Goal: Transaction & Acquisition: Purchase product/service

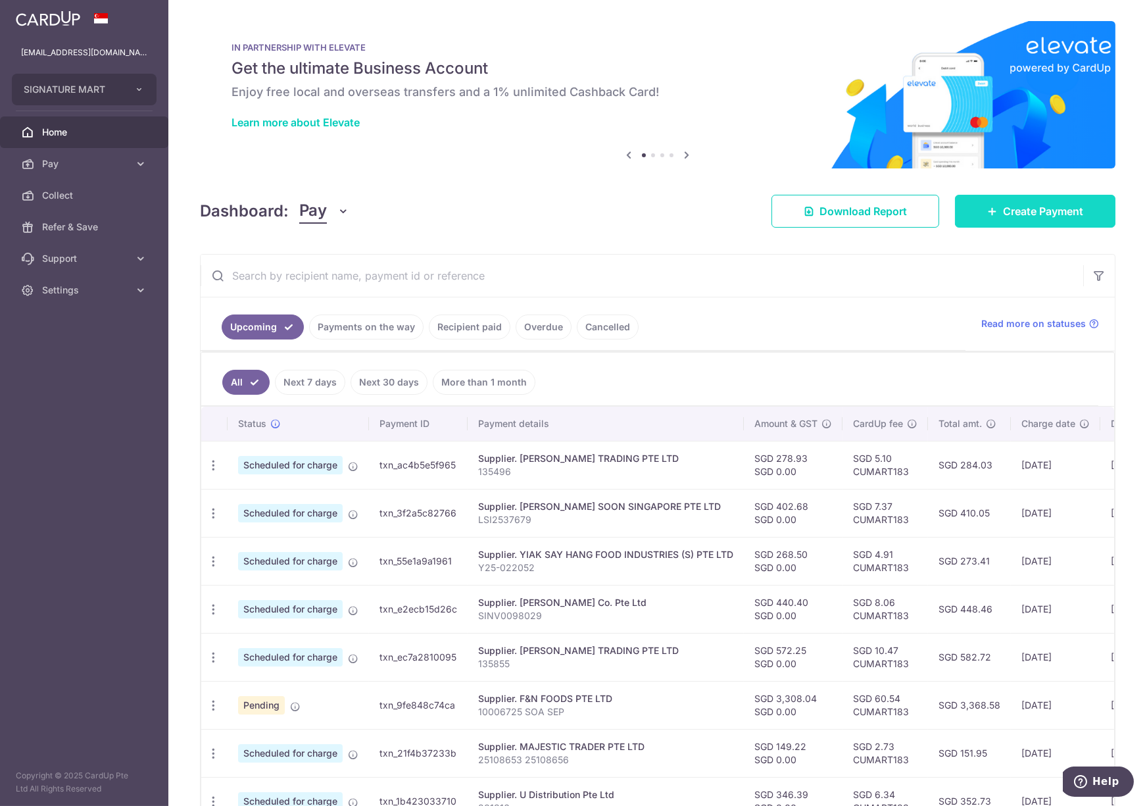
click at [975, 209] on link "Create Payment" at bounding box center [1035, 211] width 160 height 33
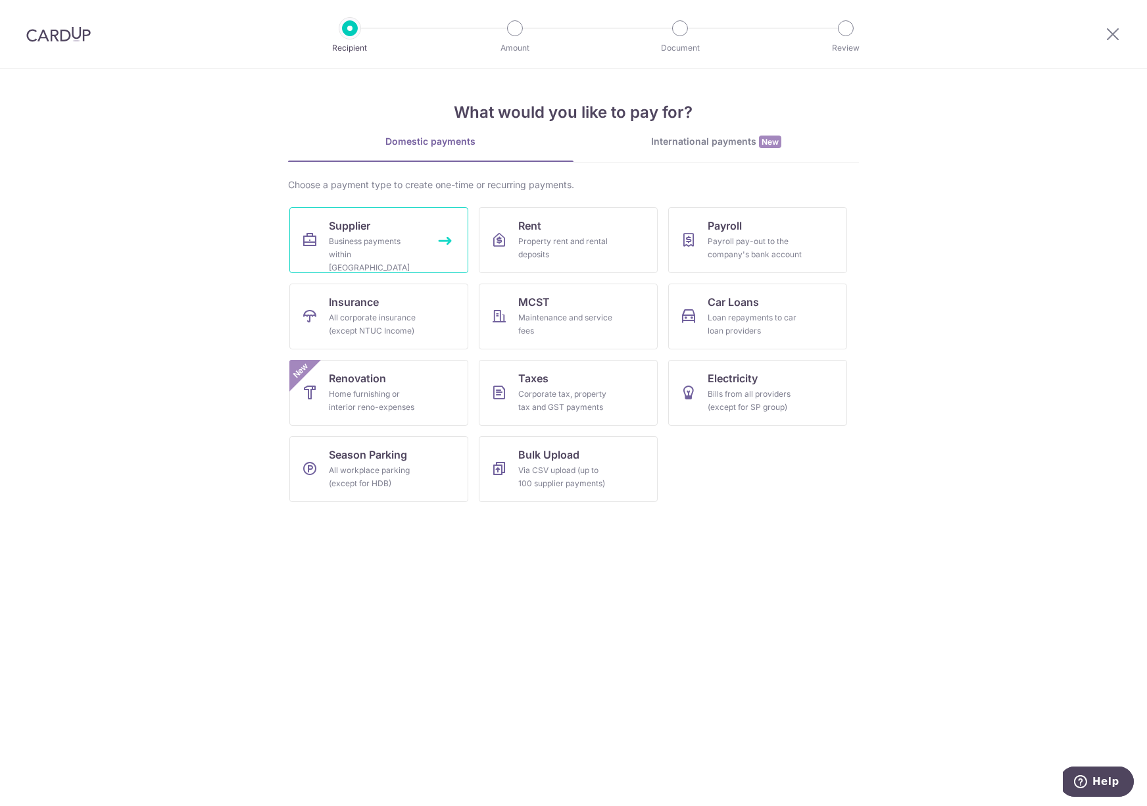
drag, startPoint x: 388, startPoint y: 226, endPoint x: 391, endPoint y: 204, distance: 21.9
click at [388, 226] on link "Supplier Business payments within Singapore" at bounding box center [378, 240] width 179 height 66
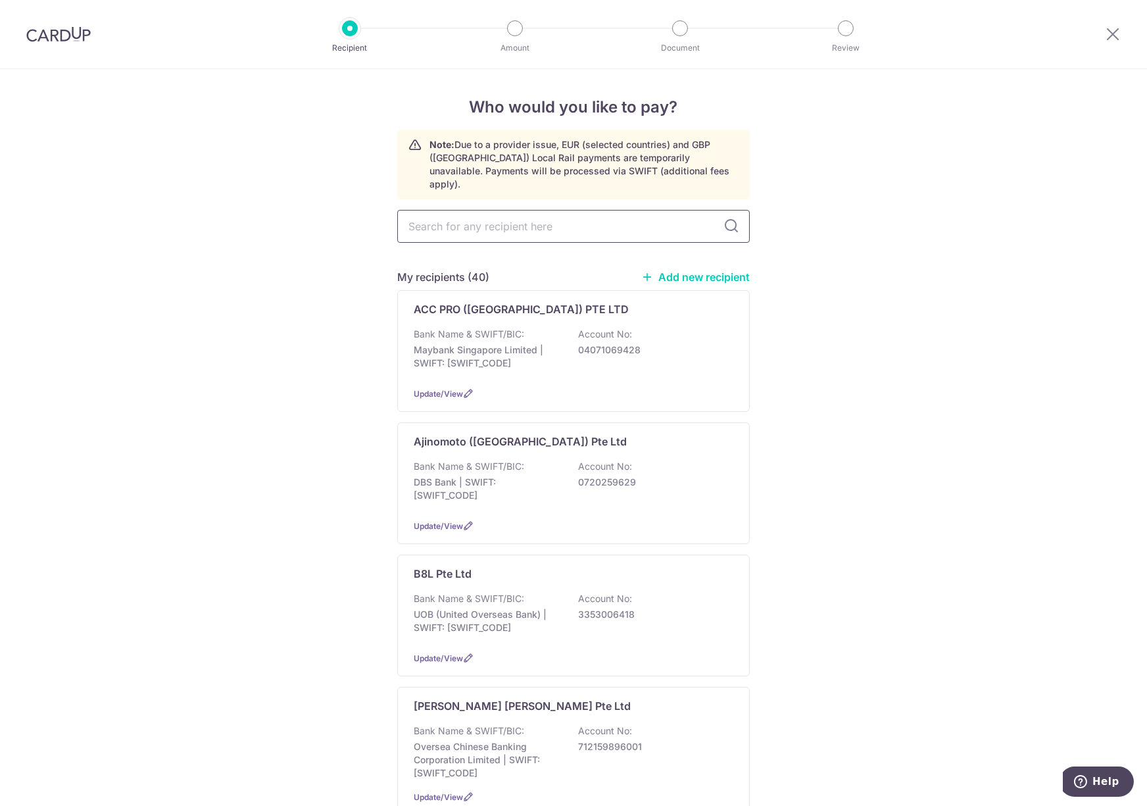
drag, startPoint x: 589, startPoint y: 208, endPoint x: 594, endPoint y: 214, distance: 7.9
click at [589, 210] on input "text" at bounding box center [573, 226] width 352 height 33
type input "two"
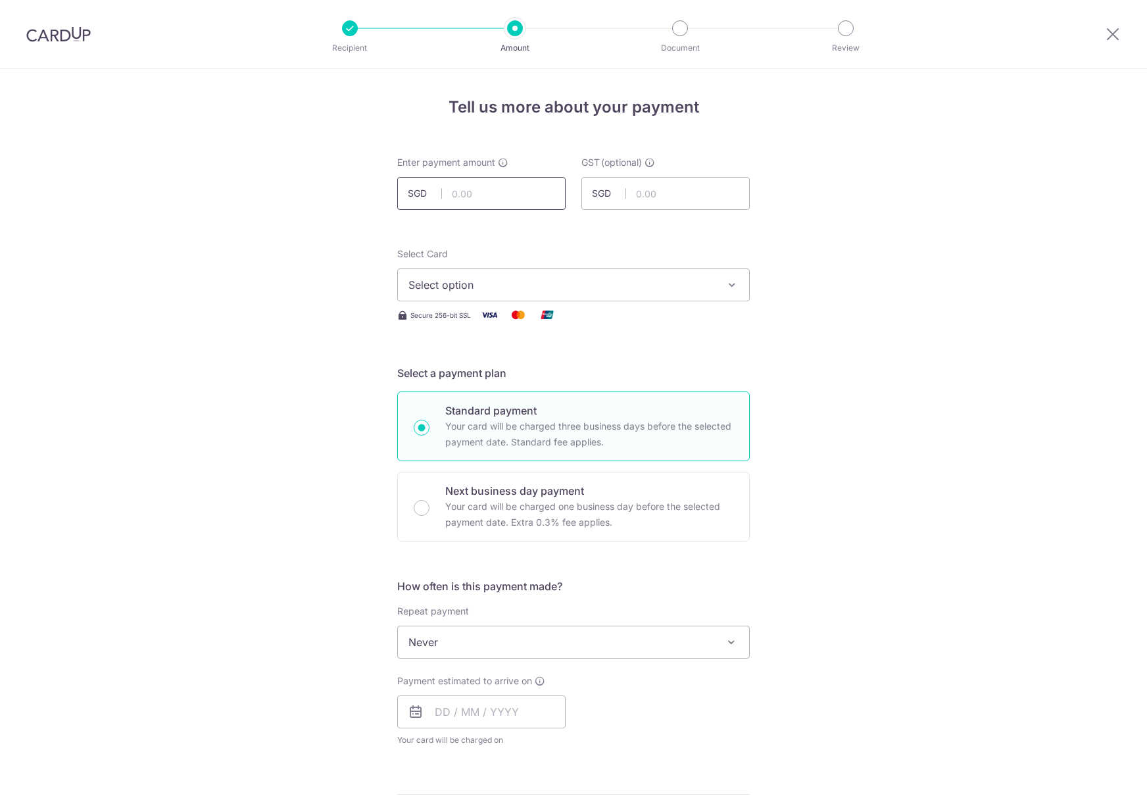
click at [455, 195] on input "text" at bounding box center [481, 193] width 168 height 33
drag, startPoint x: 471, startPoint y: 208, endPoint x: 464, endPoint y: 208, distance: 7.9
click at [471, 208] on input "text" at bounding box center [481, 193] width 168 height 33
paste input "$660.81"
type input "660.81"
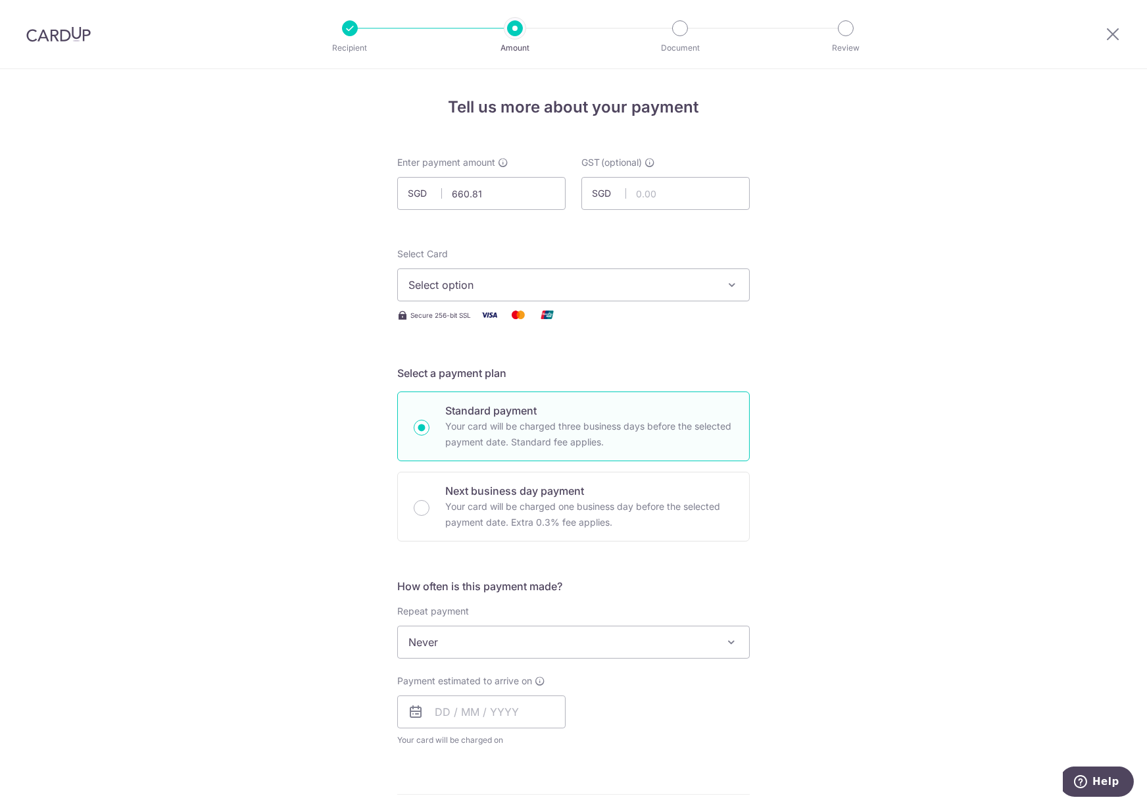
click at [347, 278] on div "Tell us more about your payment Enter payment amount SGD 660.81 660.81 GST (opt…" at bounding box center [573, 708] width 1147 height 1278
click at [443, 284] on span "Select option" at bounding box center [561, 285] width 306 height 16
click at [459, 387] on span "**** 0038" at bounding box center [465, 379] width 51 height 16
click at [470, 719] on input "text" at bounding box center [481, 711] width 168 height 33
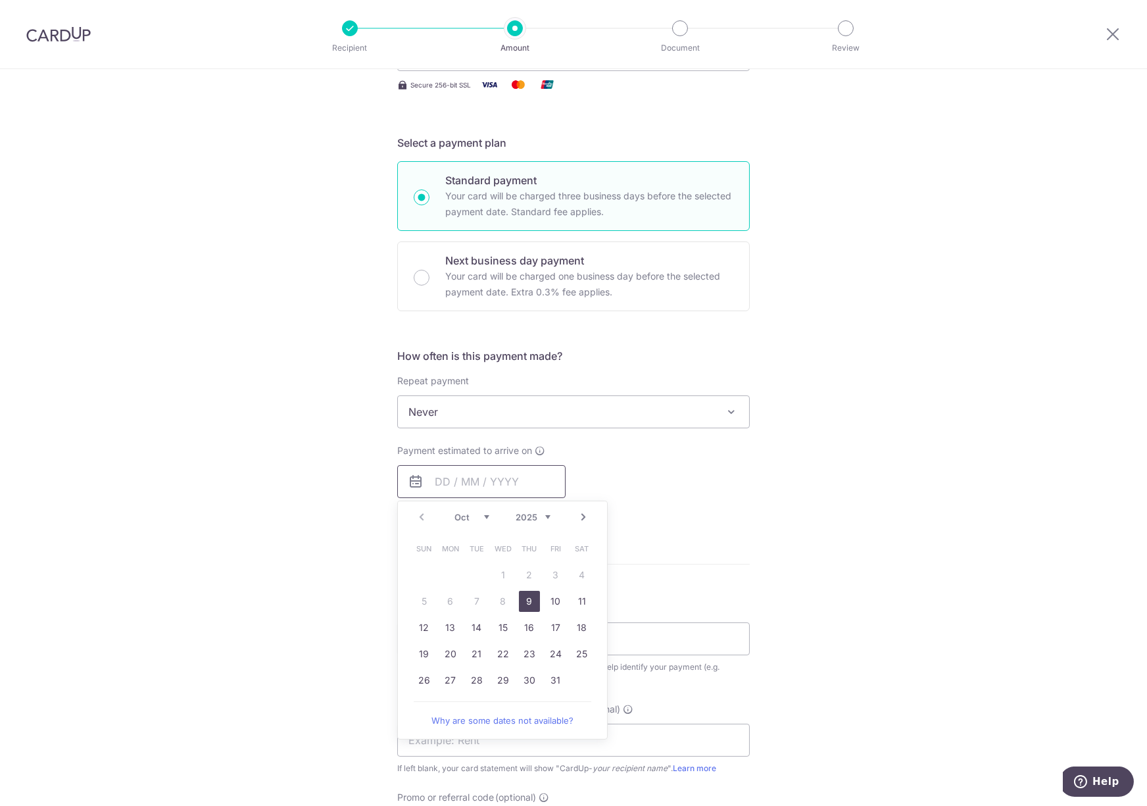
scroll to position [296, 0]
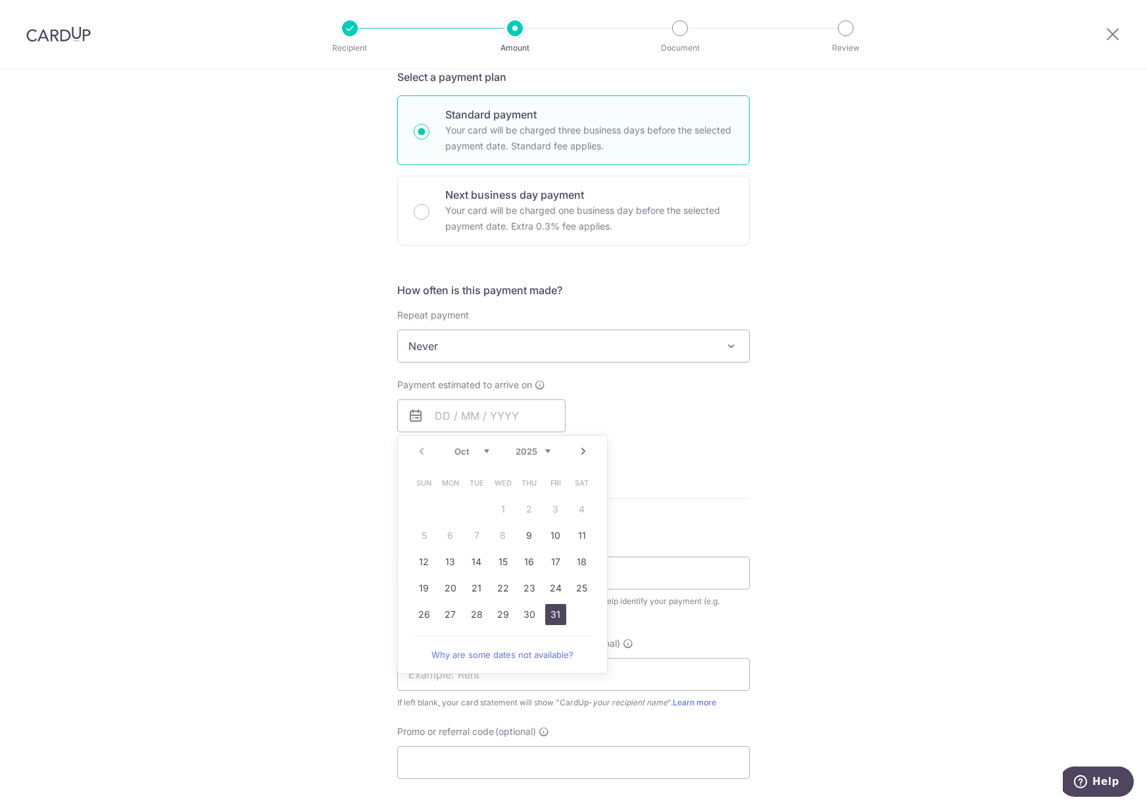
click at [550, 607] on link "31" at bounding box center [555, 614] width 21 height 21
type input "31/10/2025"
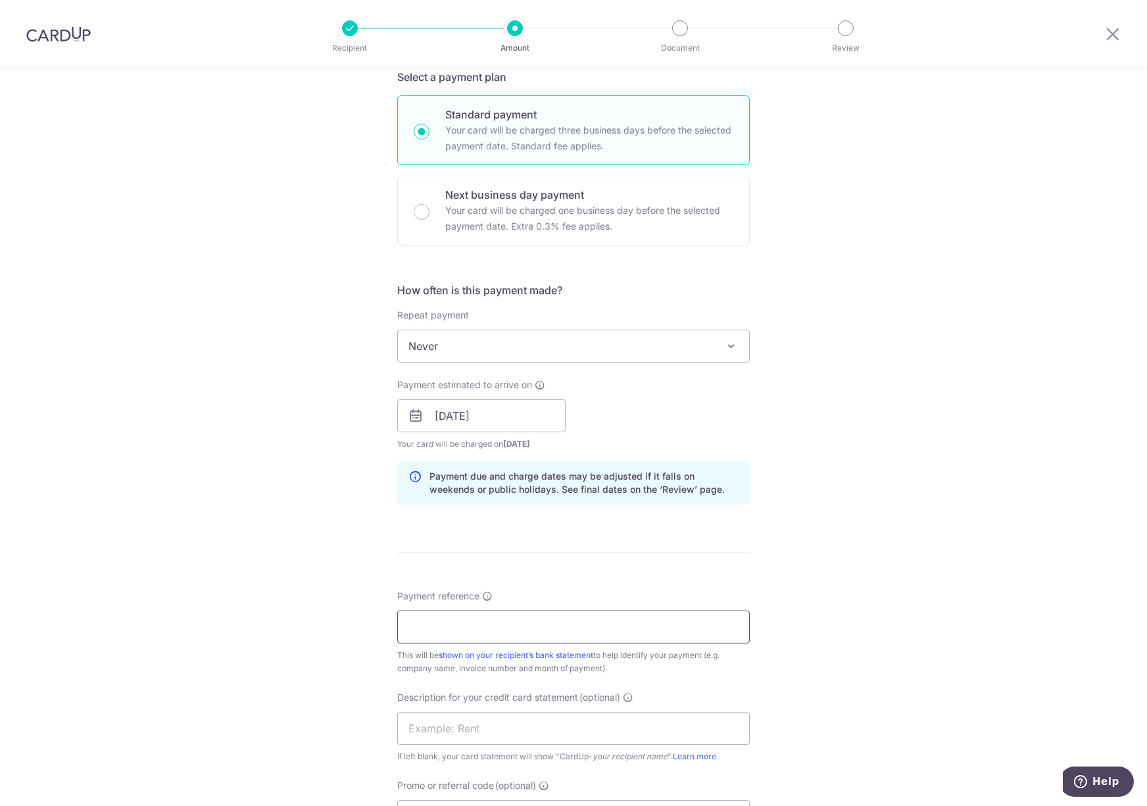
click at [489, 637] on input "Payment reference" at bounding box center [573, 626] width 352 height 33
paste input "SI/25-21421"
click at [418, 627] on input "SI/25-21421" at bounding box center [573, 626] width 352 height 33
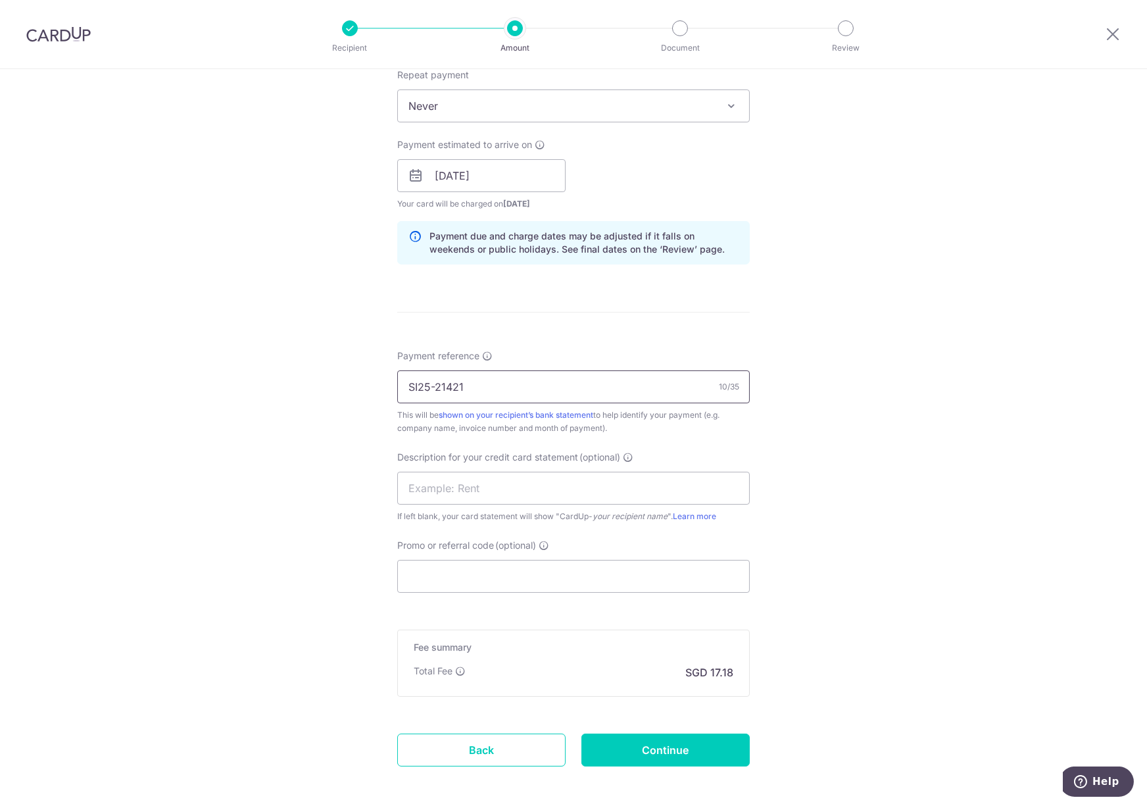
scroll to position [592, 0]
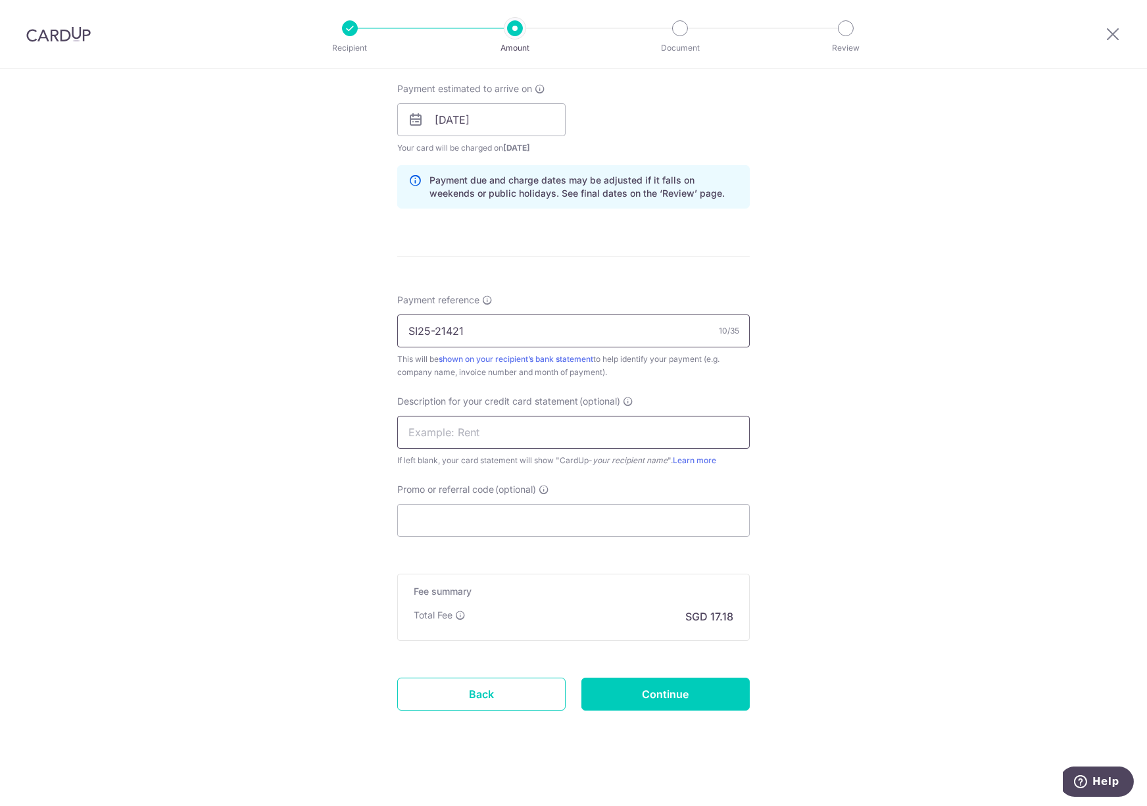
type input "SI25-21421"
click at [466, 436] on input "text" at bounding box center [573, 432] width 352 height 33
type input "Signature Mart"
click at [447, 537] on input "Promo or referral code (optional)" at bounding box center [573, 520] width 352 height 33
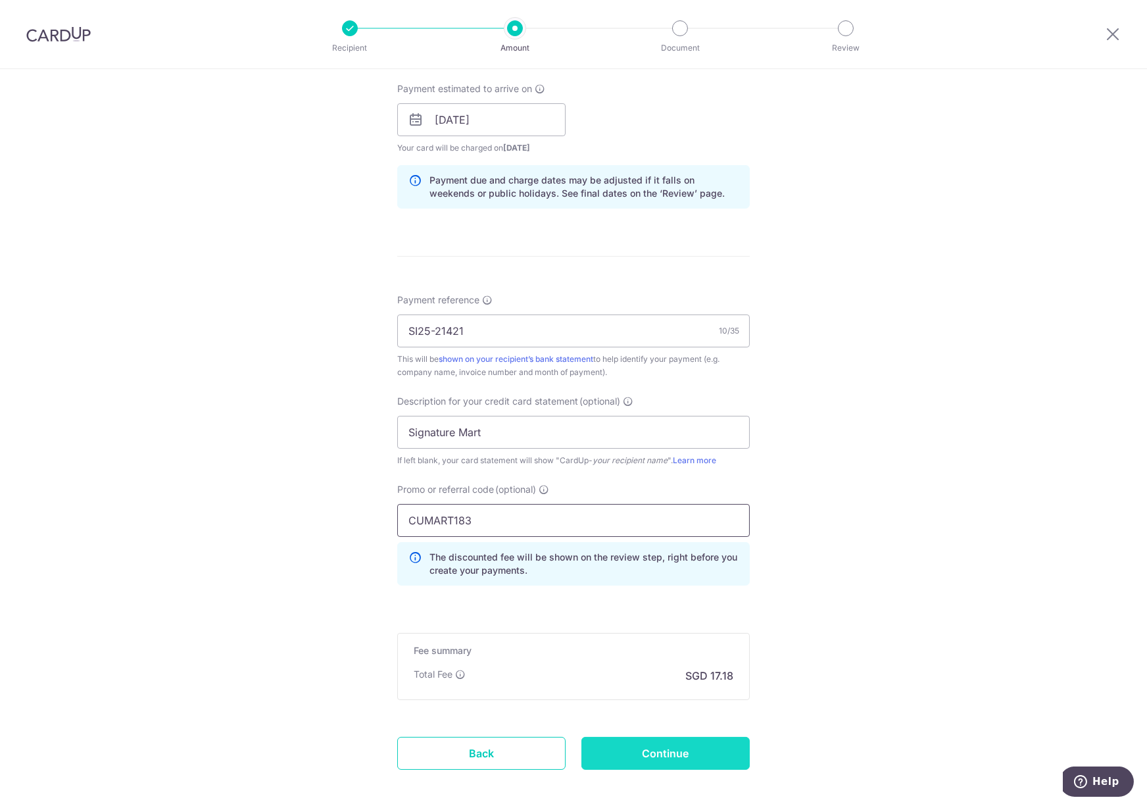
type input "CUMART183"
click at [685, 742] on input "Continue" at bounding box center [665, 753] width 168 height 33
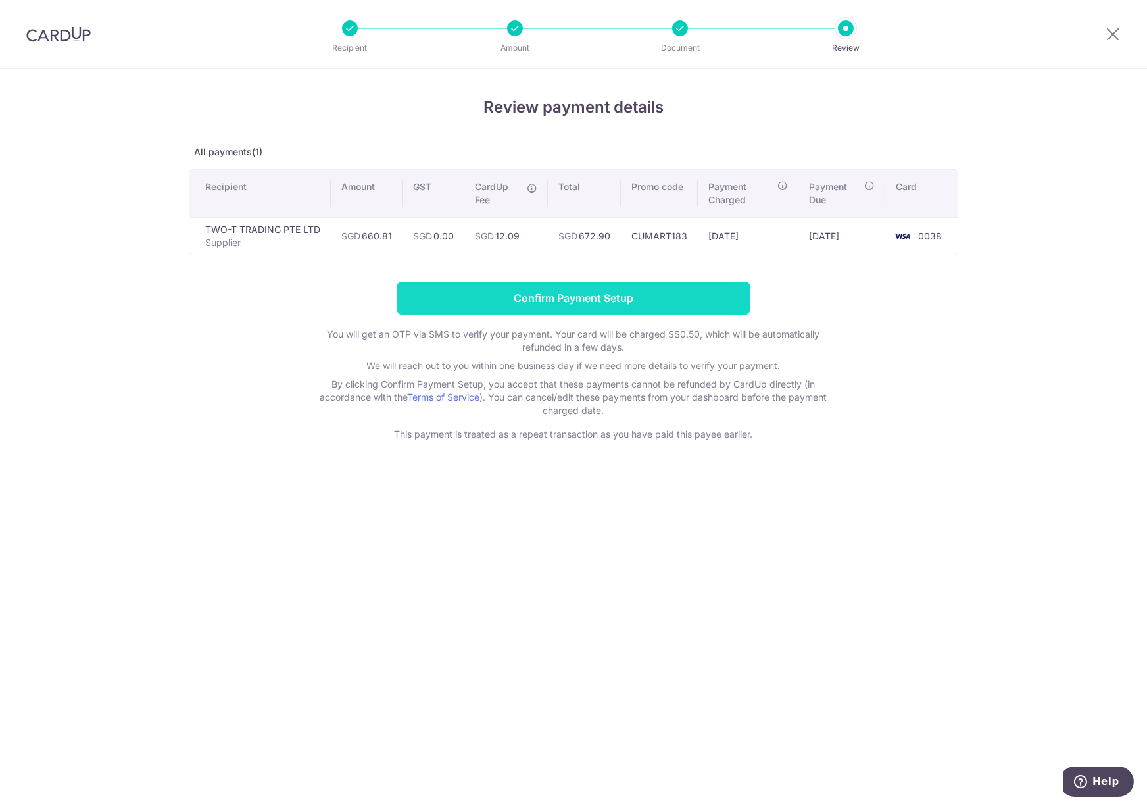
click at [480, 299] on input "Confirm Payment Setup" at bounding box center [573, 297] width 352 height 33
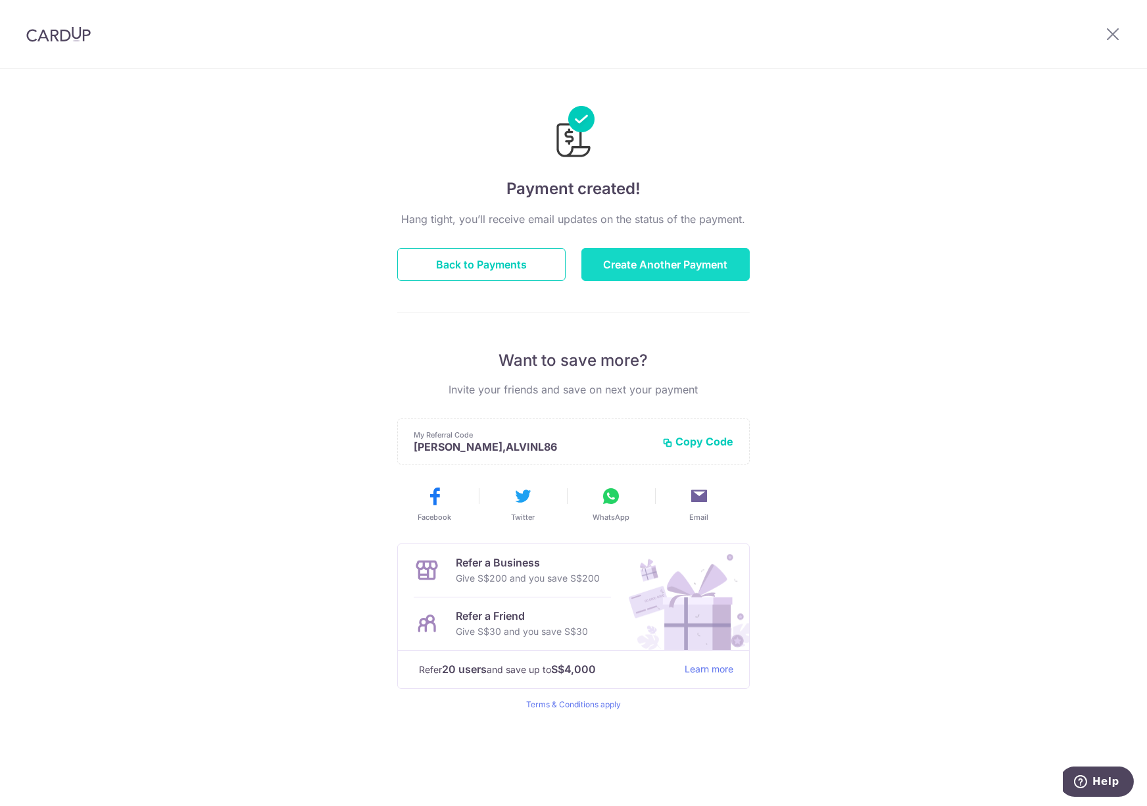
click at [667, 263] on button "Create Another Payment" at bounding box center [665, 264] width 168 height 33
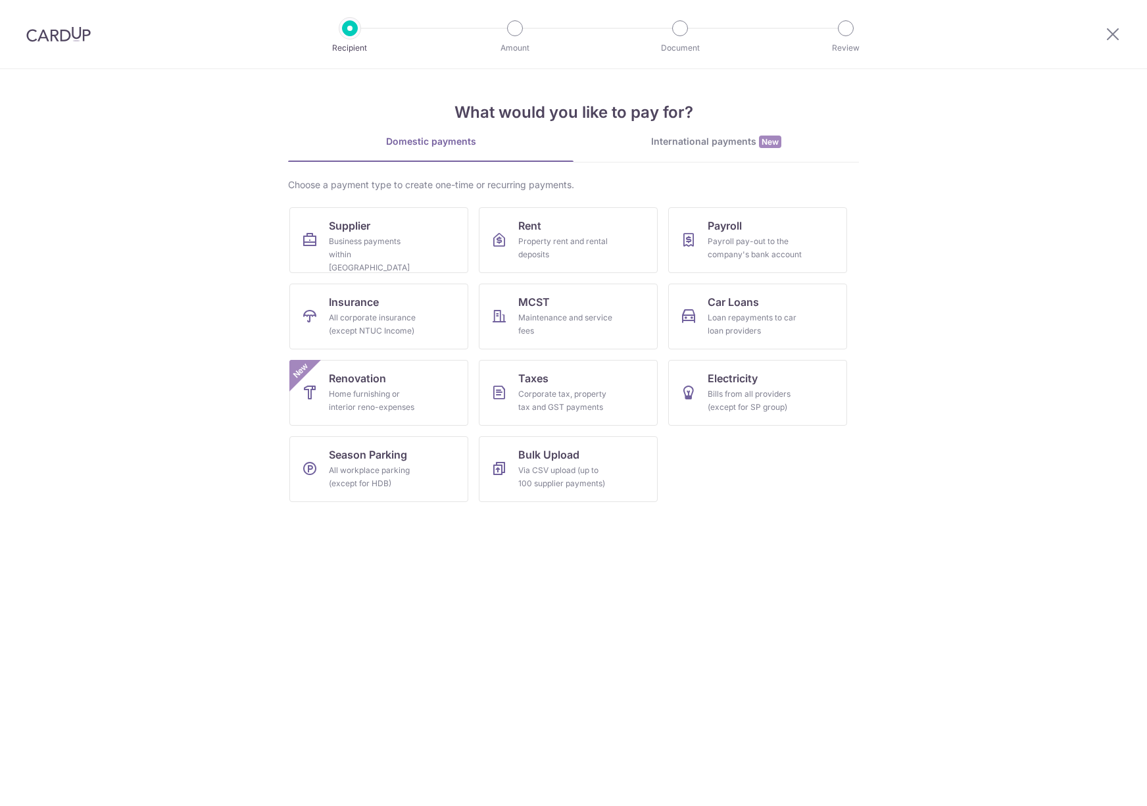
click at [415, 235] on div "Business payments within [GEOGRAPHIC_DATA]" at bounding box center [376, 254] width 95 height 39
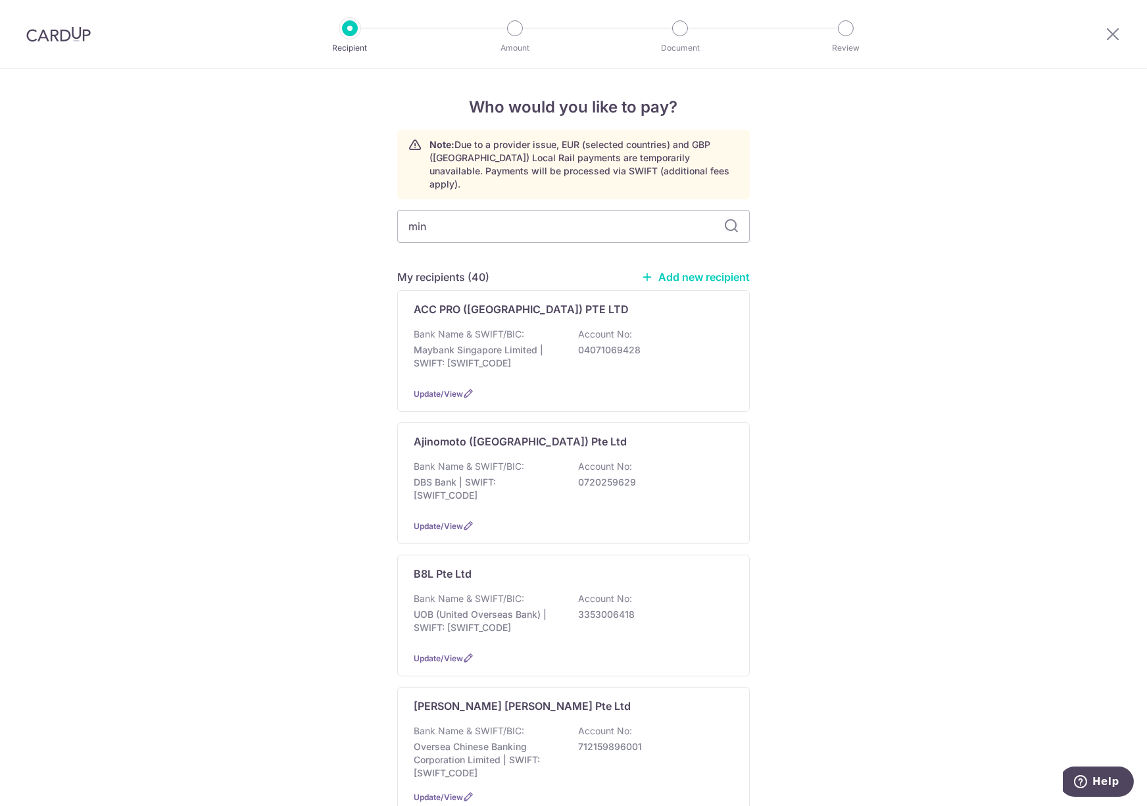
type input "mini"
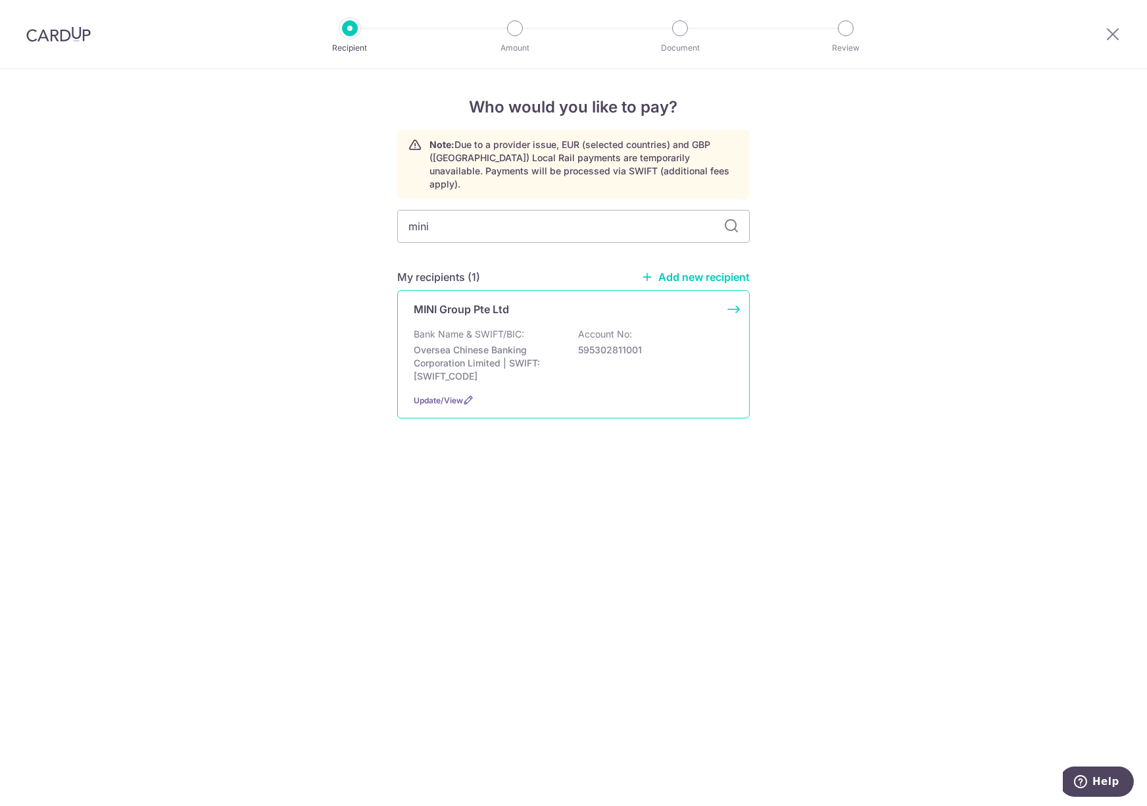
click at [435, 315] on div "MINI Group Pte Ltd Bank Name & SWIFT/BIC: Oversea Chinese Banking Corporation L…" at bounding box center [573, 354] width 352 height 128
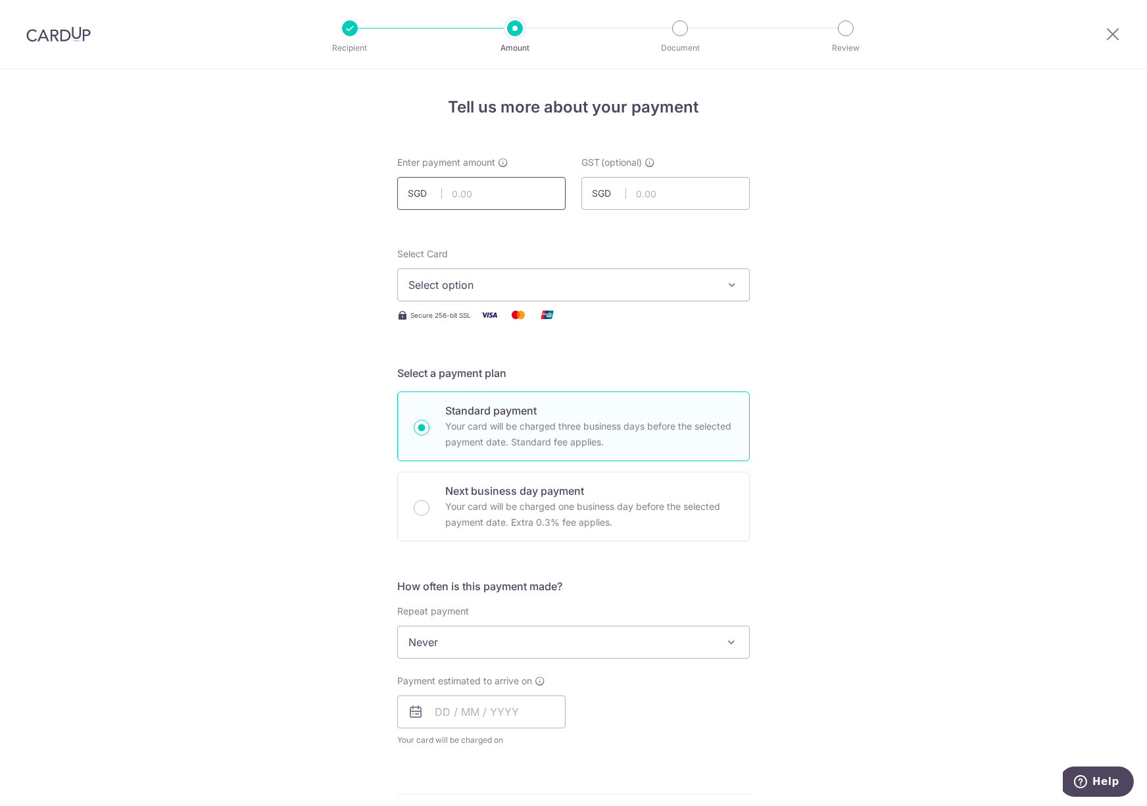
drag, startPoint x: 485, startPoint y: 191, endPoint x: 494, endPoint y: 208, distance: 19.4
click at [485, 191] on input "text" at bounding box center [481, 193] width 168 height 33
paste input "$338.17"
type input "338.17"
click at [319, 251] on div "Tell us more about your payment Enter payment amount SGD 338.17 338.17 GST (opt…" at bounding box center [573, 708] width 1147 height 1278
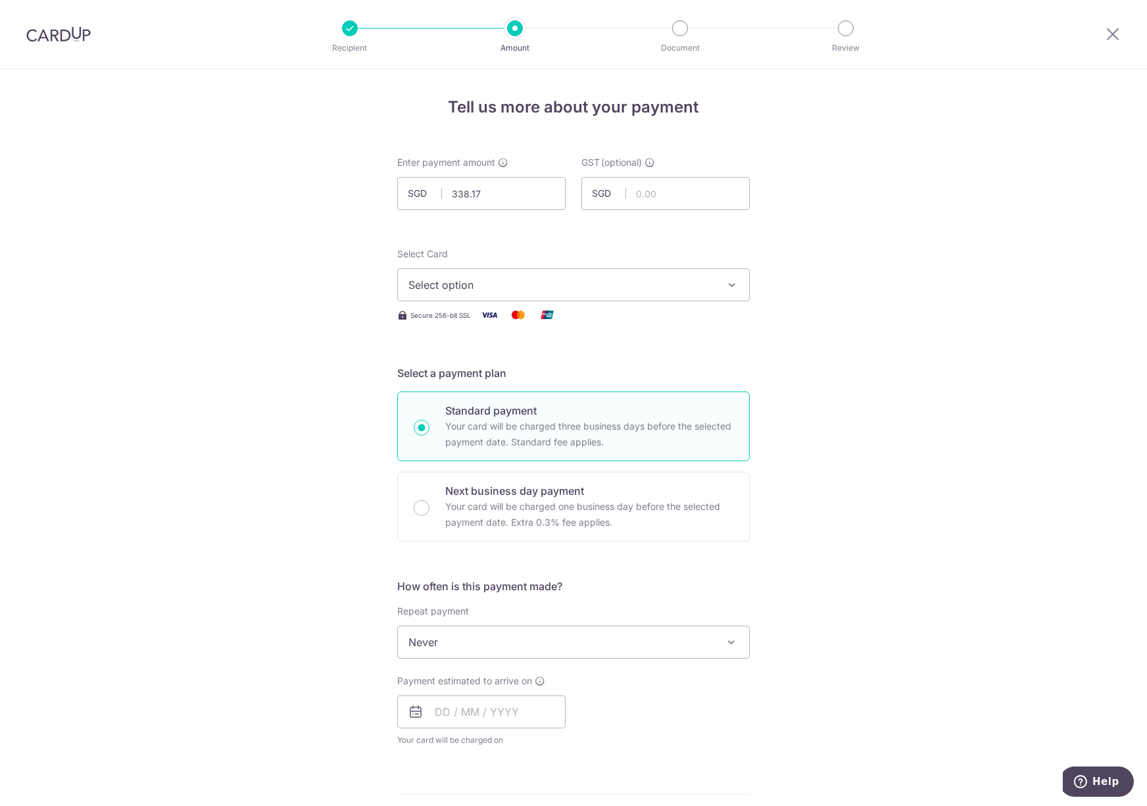
drag, startPoint x: 456, startPoint y: 297, endPoint x: 469, endPoint y: 297, distance: 12.5
click at [464, 297] on button "Select option" at bounding box center [573, 284] width 352 height 33
click at [470, 377] on span "**** 0038" at bounding box center [465, 379] width 51 height 16
click at [465, 711] on input "text" at bounding box center [481, 711] width 168 height 33
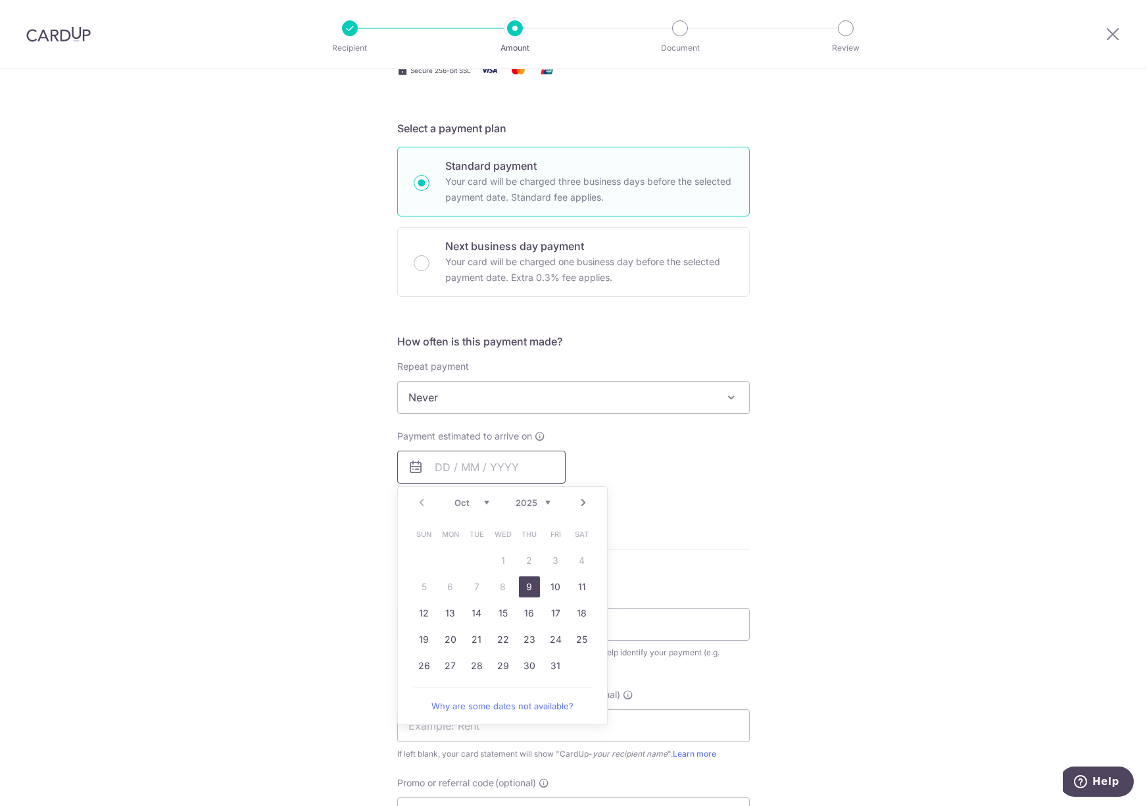
scroll to position [296, 0]
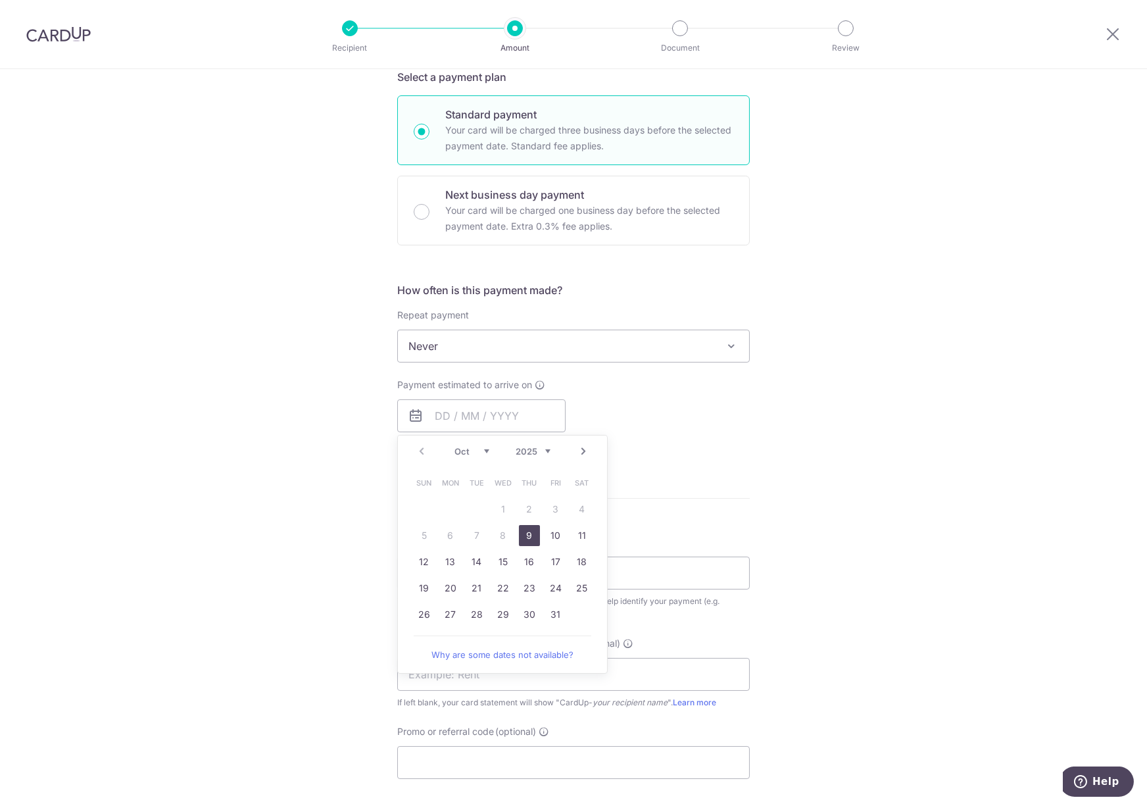
click at [519, 533] on link "9" at bounding box center [529, 535] width 21 height 21
type input "09/10/2025"
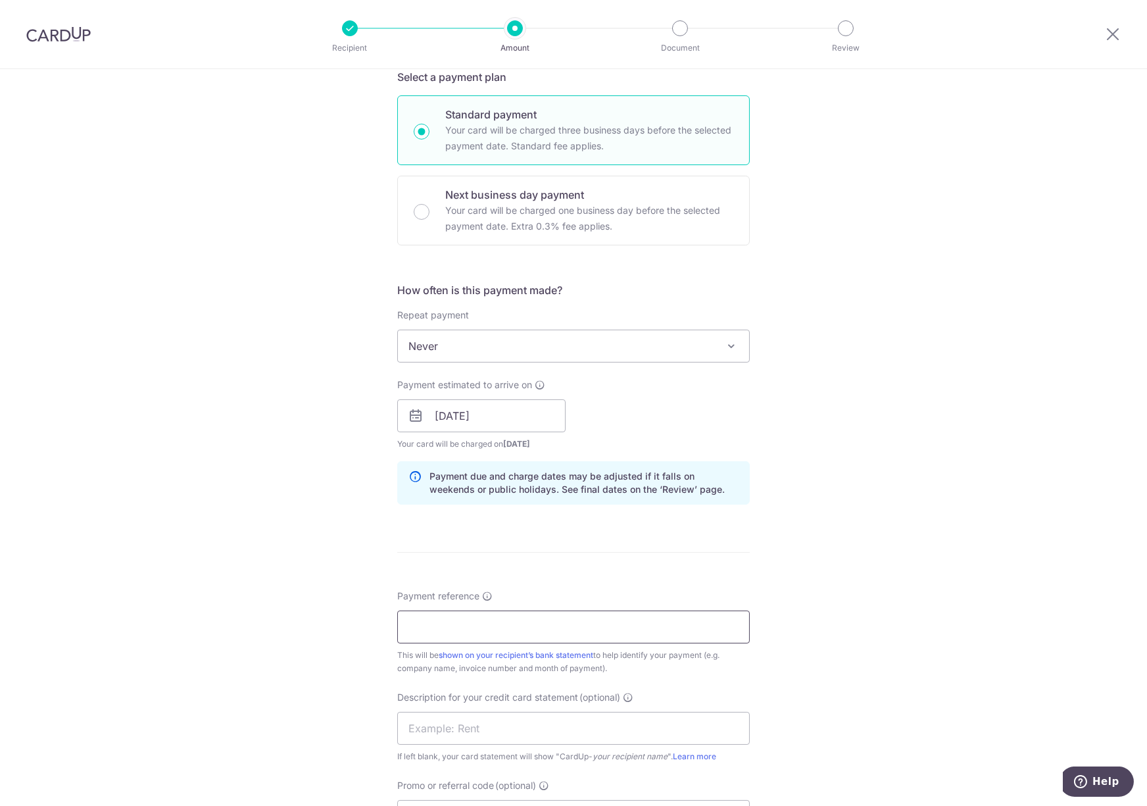
click at [489, 625] on input "Payment reference" at bounding box center [573, 626] width 352 height 33
paste input "2513186"
type input "2513186"
click at [363, 615] on div "Tell us more about your payment Enter payment amount SGD 338.17 338.17 GST (opt…" at bounding box center [573, 439] width 1147 height 1332
click at [441, 715] on div "Description for your credit card statement (optional) If left blank, your card …" at bounding box center [573, 726] width 352 height 72
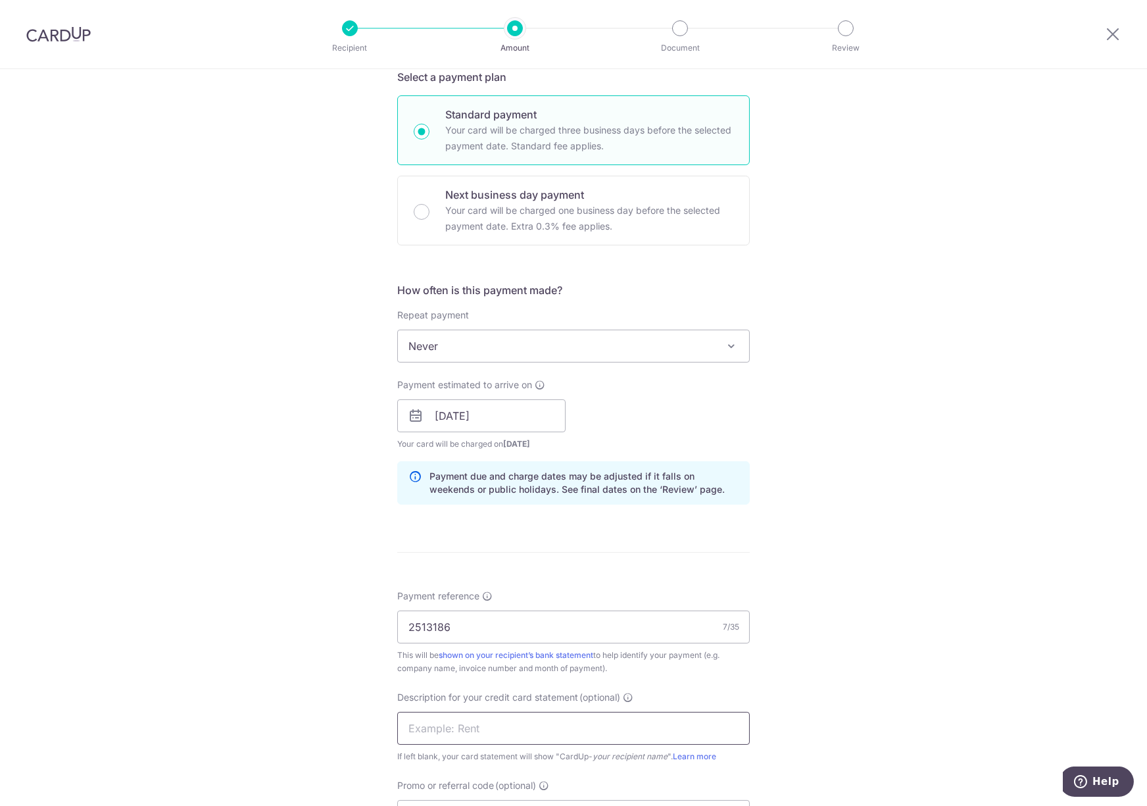
click at [442, 726] on input "text" at bounding box center [573, 728] width 352 height 33
type input "Signature Mart"
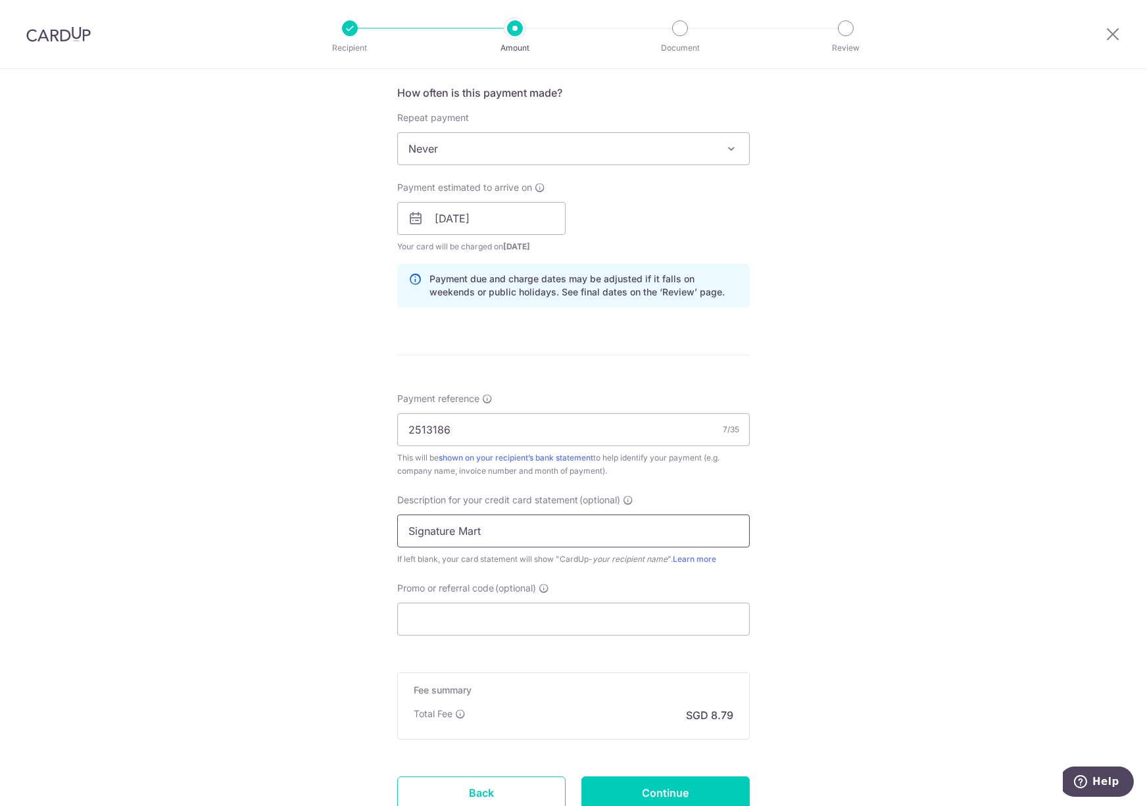
scroll to position [597, 0]
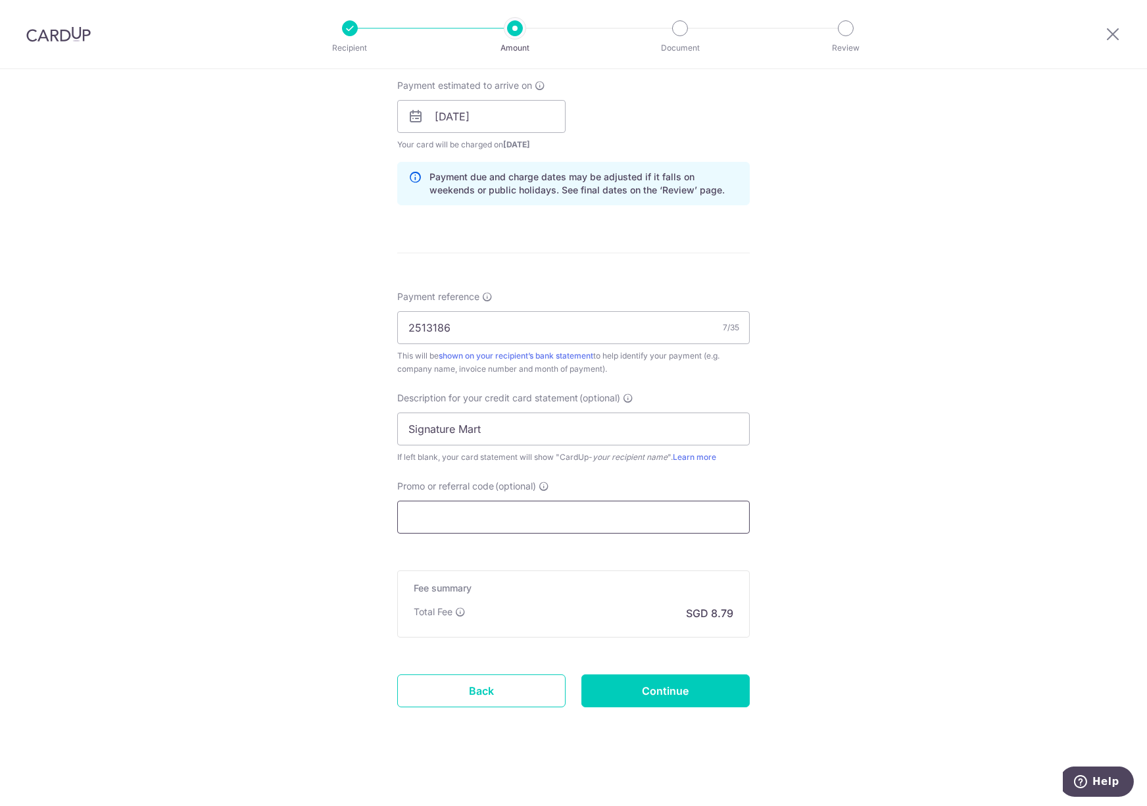
click at [423, 504] on input "Promo or referral code (optional)" at bounding box center [573, 516] width 352 height 33
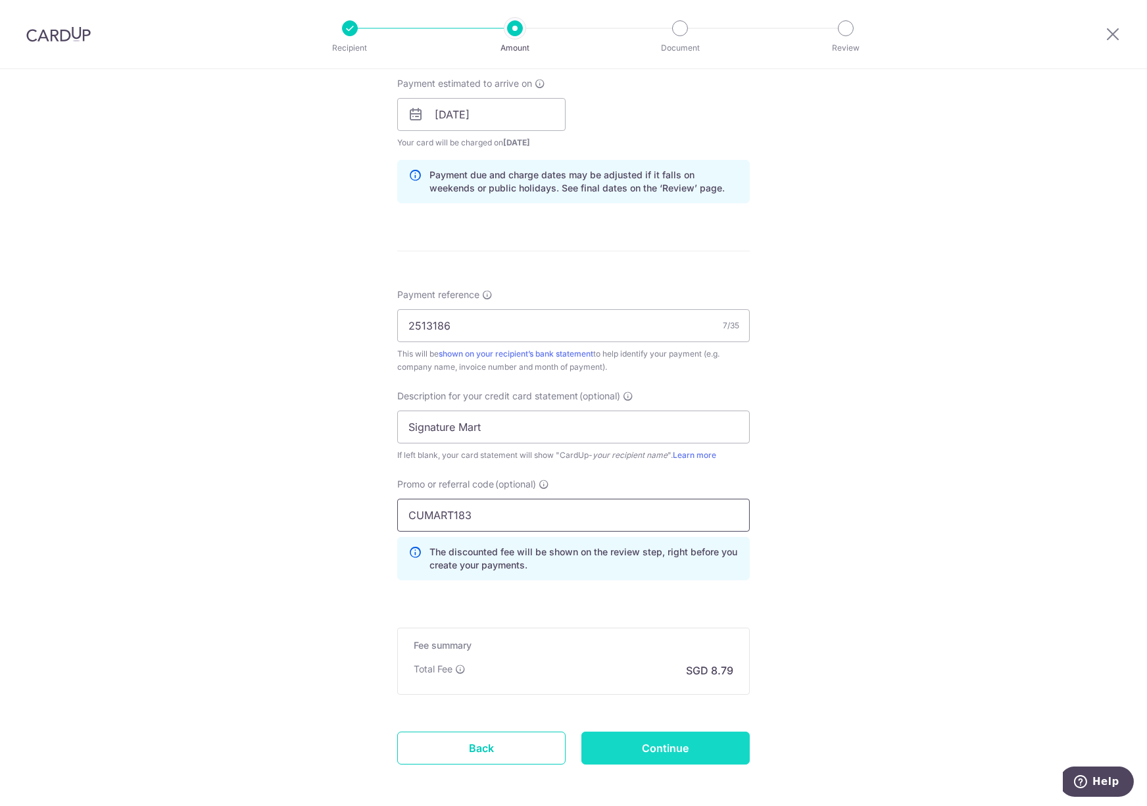
type input "CUMART183"
click at [704, 749] on input "Continue" at bounding box center [665, 747] width 168 height 33
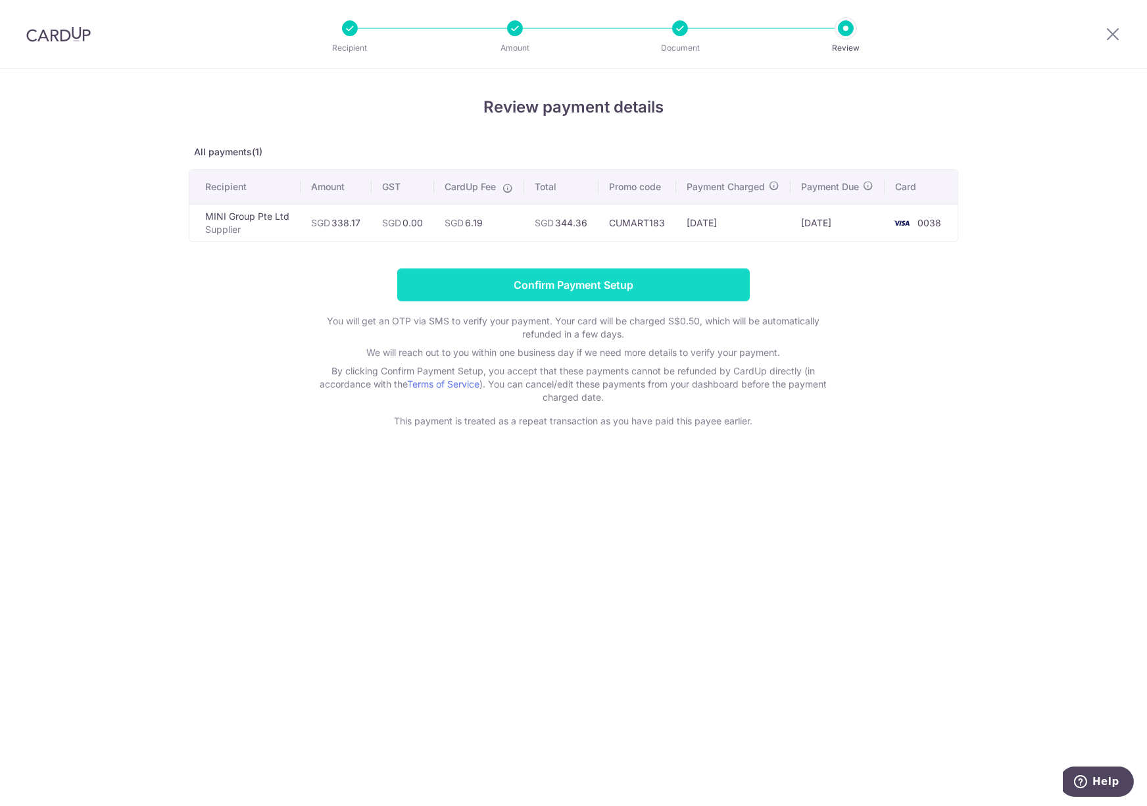
click at [684, 274] on input "Confirm Payment Setup" at bounding box center [573, 284] width 352 height 33
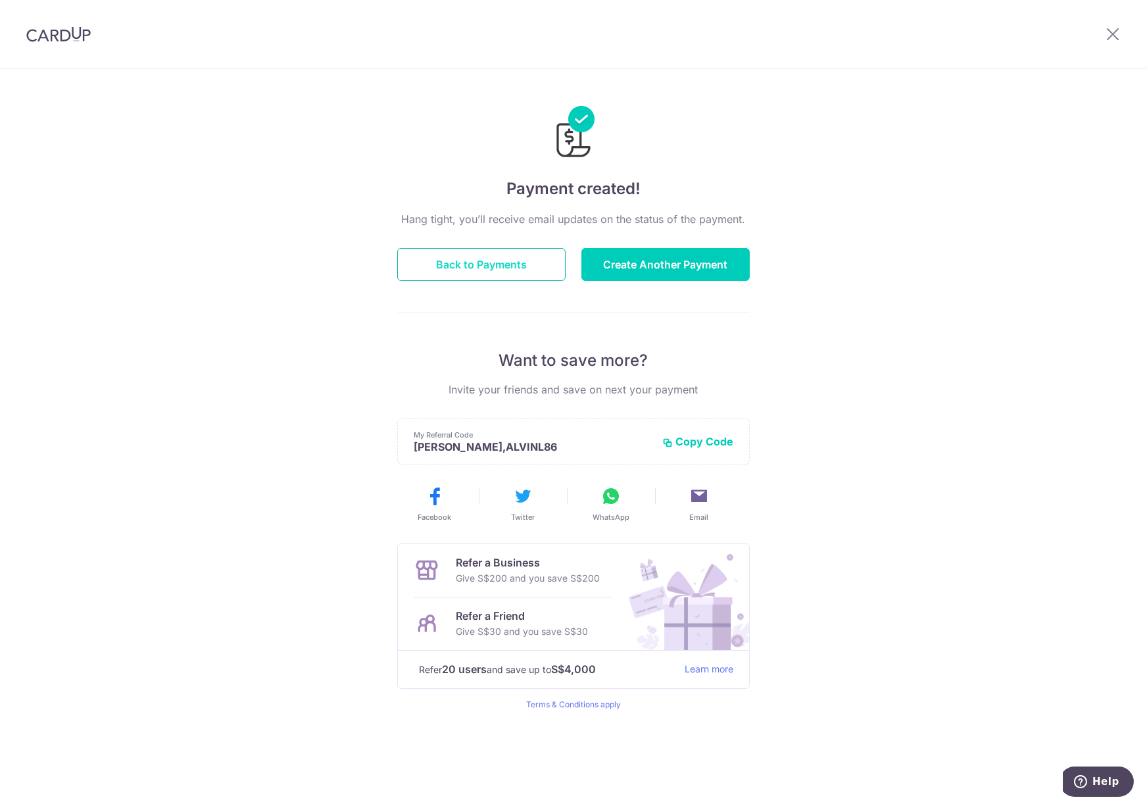
click at [523, 258] on button "Back to Payments" at bounding box center [481, 264] width 168 height 33
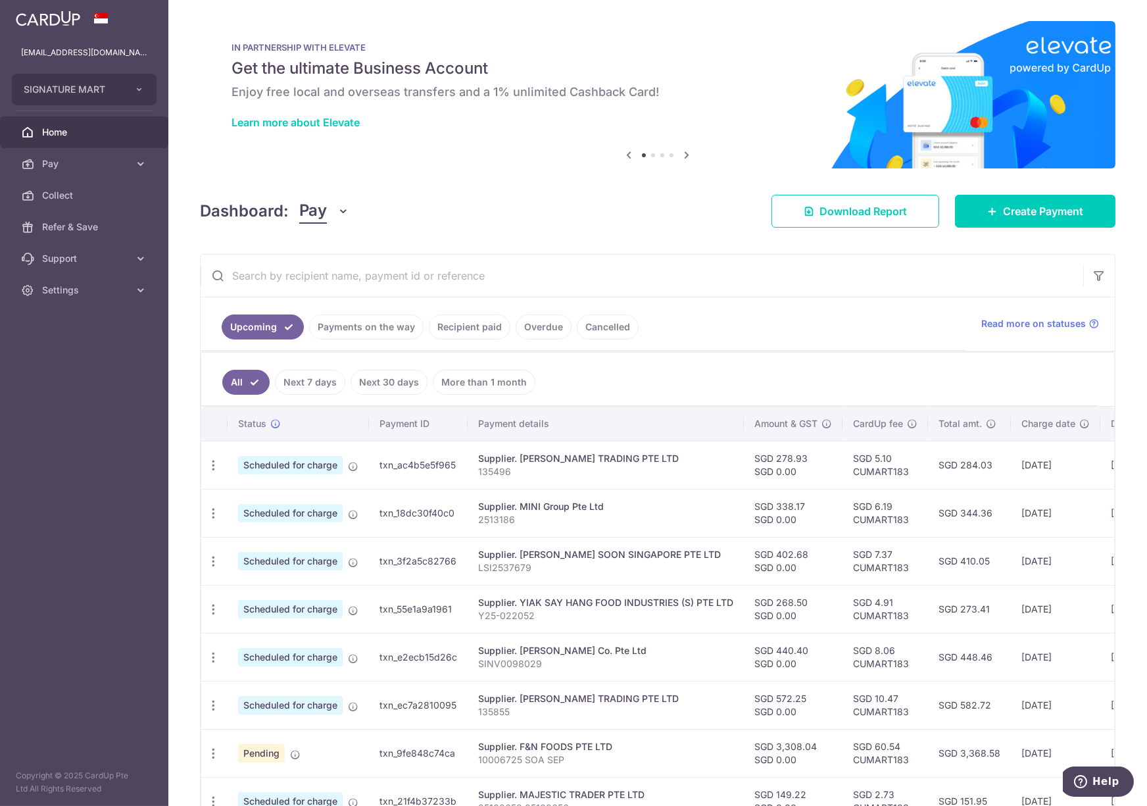
click at [1038, 521] on body "[EMAIL_ADDRESS][DOMAIN_NAME] SIGNATURE MART Add new company SIGNATURE MART Home…" at bounding box center [573, 403] width 1147 height 806
drag, startPoint x: 906, startPoint y: 389, endPoint x: 1146, endPoint y: 375, distance: 239.7
click at [1146, 375] on div "× Pause Schedule Pause all future payments in this series Pause just this one p…" at bounding box center [657, 403] width 978 height 806
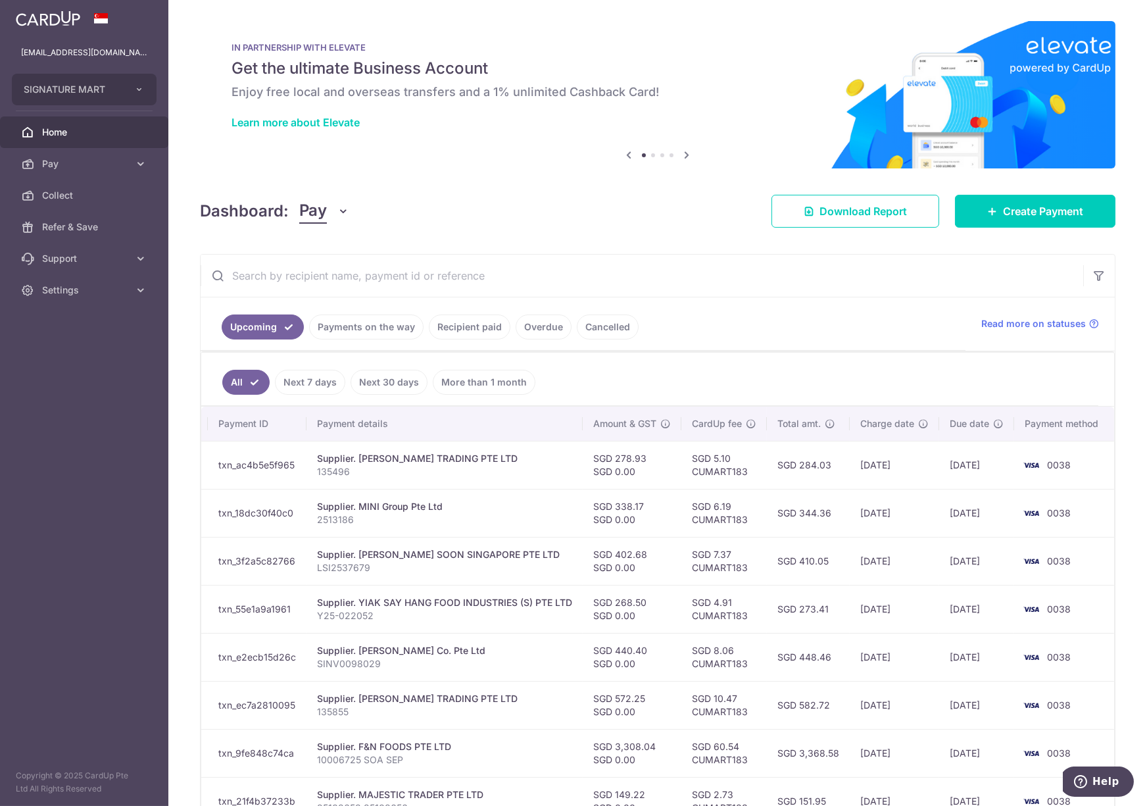
drag, startPoint x: 998, startPoint y: 536, endPoint x: 1131, endPoint y: 522, distance: 134.2
click at [1131, 522] on div "× Pause Schedule Pause all future payments in this series Pause just this one p…" at bounding box center [657, 403] width 978 height 806
